Goal: Go to known website: Go to known website

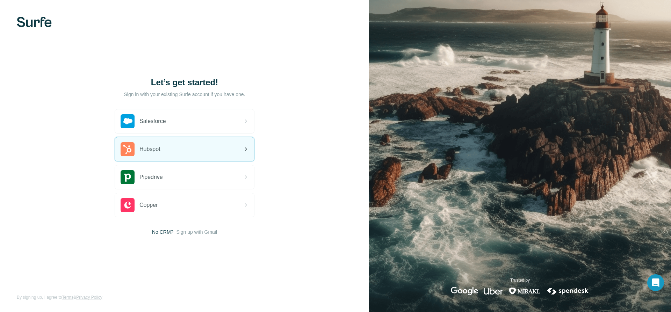
click at [207, 147] on div "Hubspot" at bounding box center [184, 149] width 139 height 24
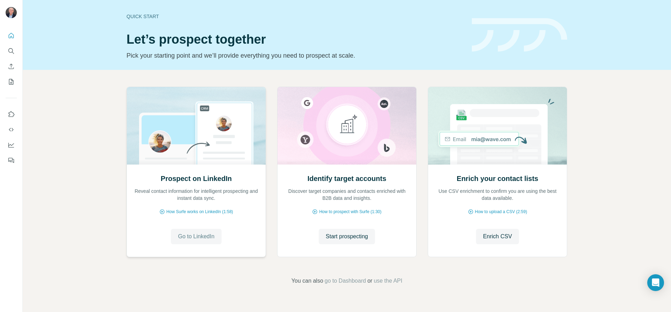
click at [206, 240] on span "Go to LinkedIn" at bounding box center [196, 236] width 36 height 8
